Goal: Communication & Community: Answer question/provide support

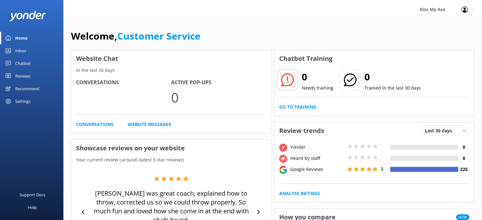
click at [30, 50] on link "Inbox" at bounding box center [31, 50] width 63 height 13
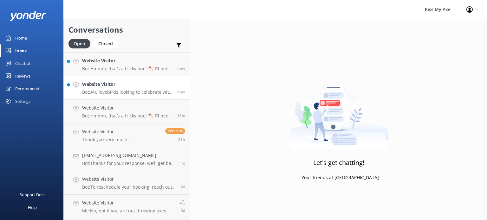
click at [131, 93] on p "Bot: Ah, lovebirds looking to celebrate with some axe-citement! At our [GEOGRAP…" at bounding box center [127, 92] width 90 height 6
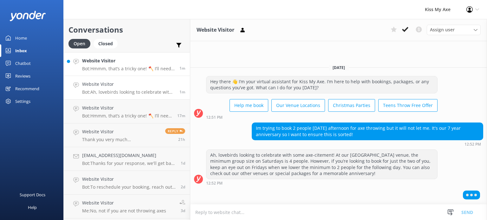
click at [140, 63] on h4 "Website Visitor" at bounding box center [128, 60] width 93 height 7
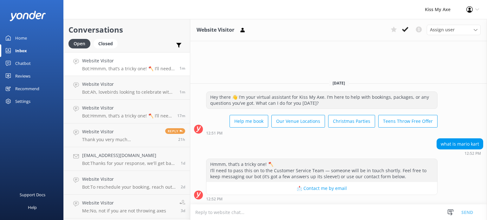
click at [295, 215] on textarea at bounding box center [338, 213] width 297 height 16
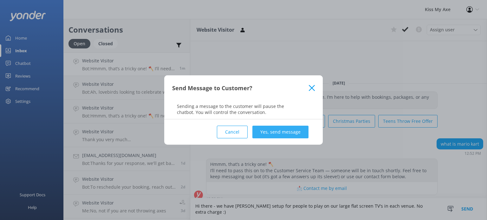
type textarea "Hi there - we have [PERSON_NAME] setup for people to play on our large flat scr…"
click at [280, 132] on button "Yes, send message" at bounding box center [280, 132] width 56 height 13
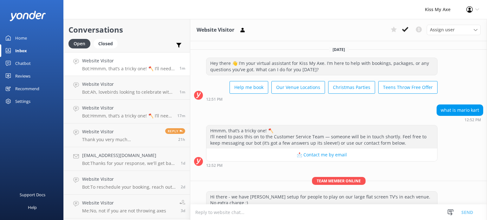
scroll to position [13, 0]
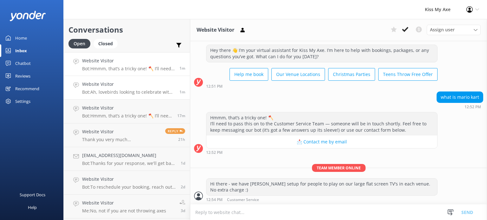
click at [134, 87] on h4 "Website Visitor" at bounding box center [128, 84] width 93 height 7
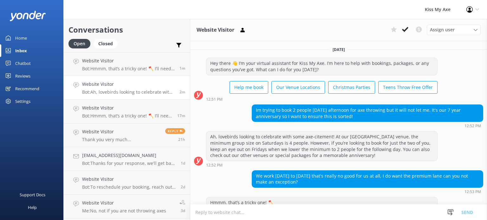
scroll to position [37, 0]
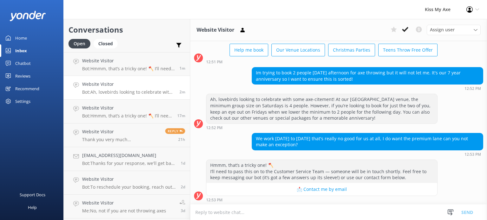
click at [292, 215] on textarea at bounding box center [338, 213] width 297 height 16
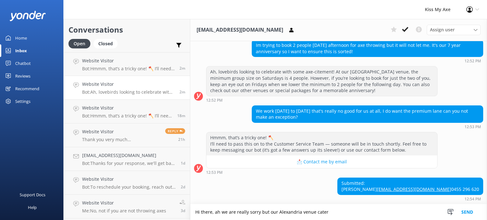
type textarea "Hi there, ah we are really sorry but our Alexandria venue caters"
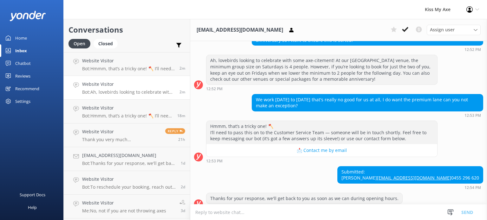
scroll to position [97, 0]
